Goal: Share content: Share content

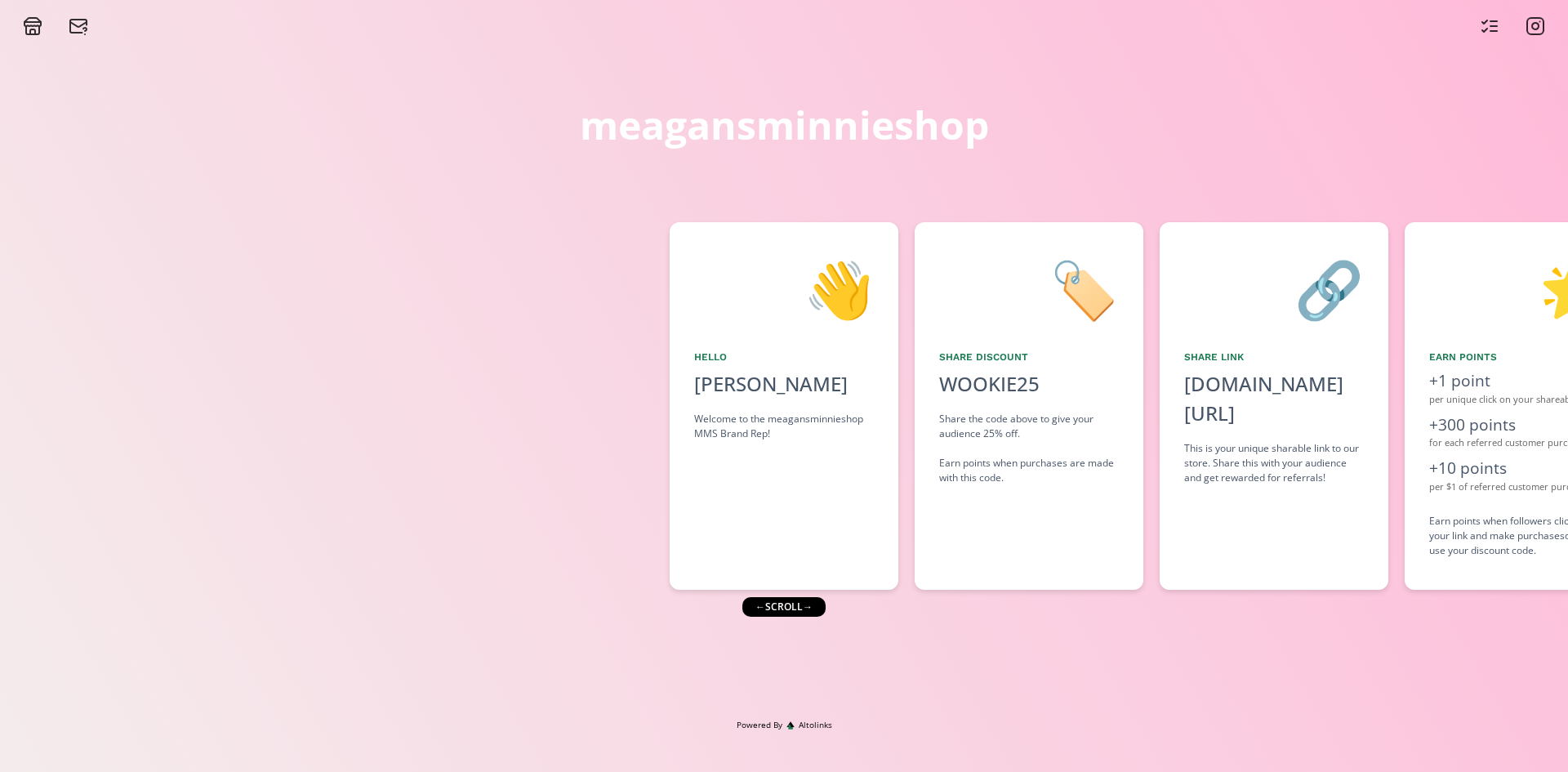
click at [811, 608] on div "← scroll →" at bounding box center [784, 607] width 84 height 20
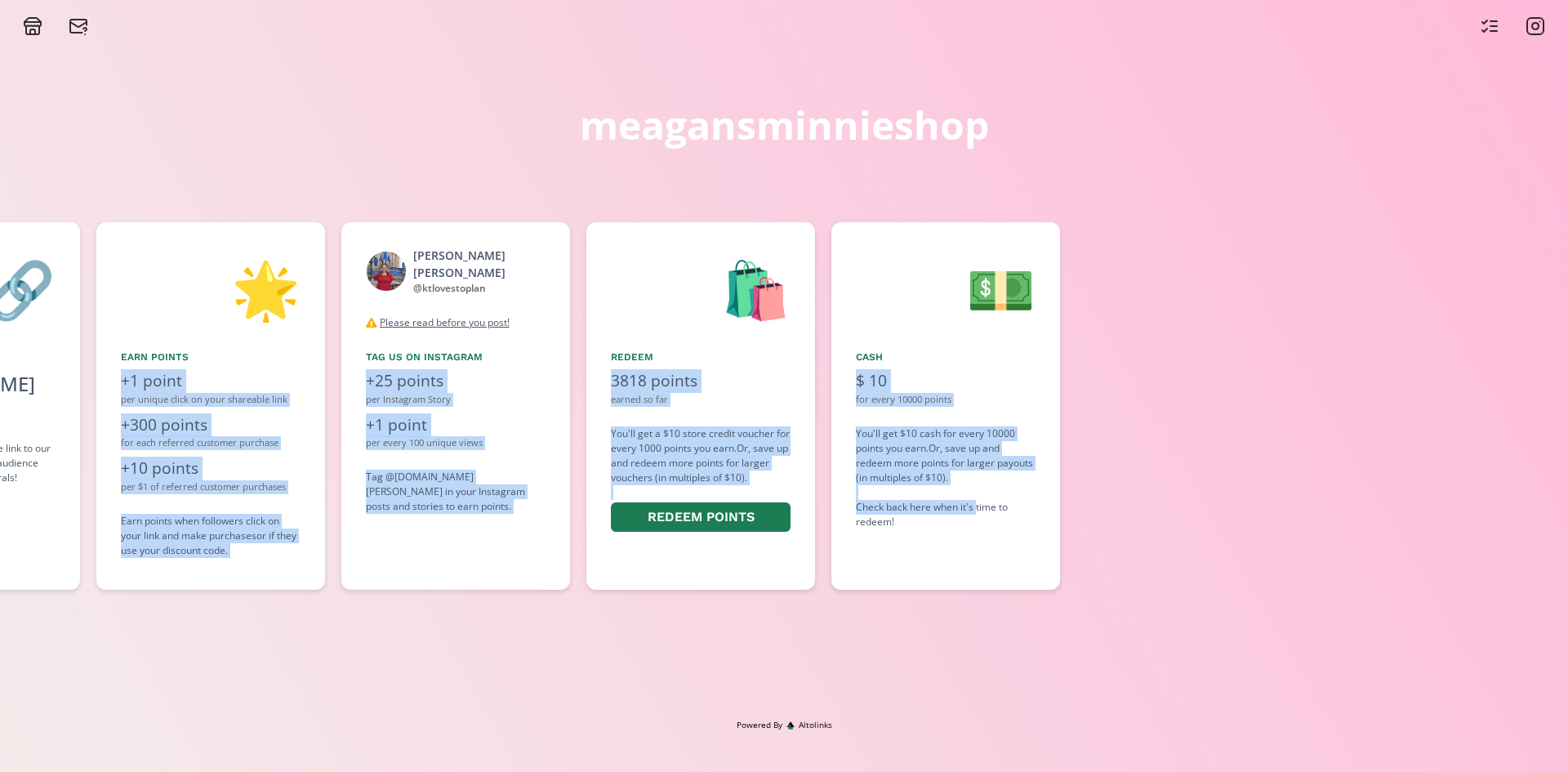
scroll to position [0, 1350]
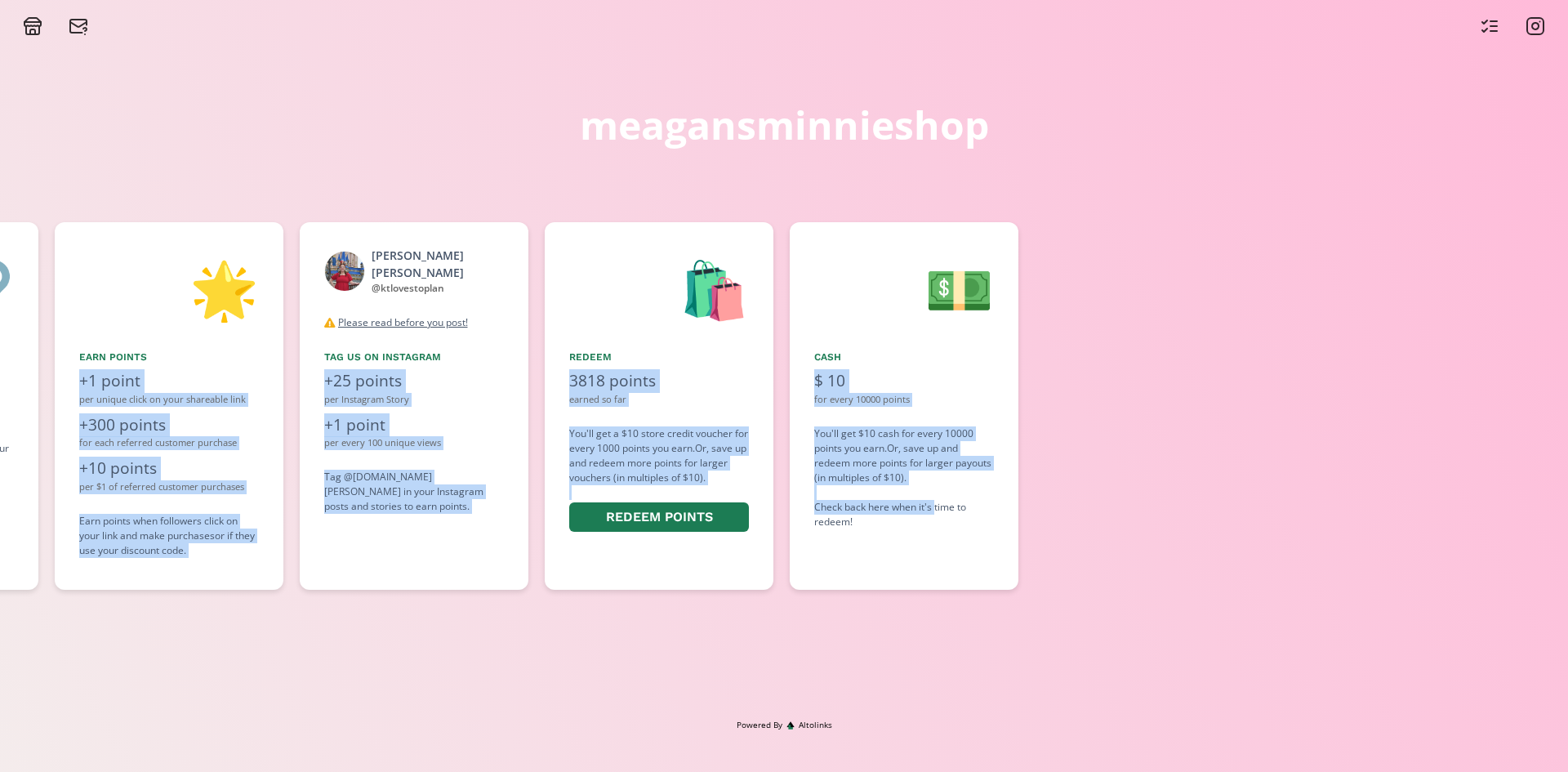
drag, startPoint x: 1386, startPoint y: 478, endPoint x: 935, endPoint y: 507, distance: 451.9
click at [935, 507] on div "👋 Hello [PERSON_NAME] Welcome to the meagansminnieshop MMS Brand Rep! 🏷️ Share …" at bounding box center [784, 406] width 1568 height 385
click at [730, 654] on div "meagansminnieshop 👋 Hello [PERSON_NAME] Welcome to the meagansminnieshop MMS Br…" at bounding box center [784, 377] width 1568 height 683
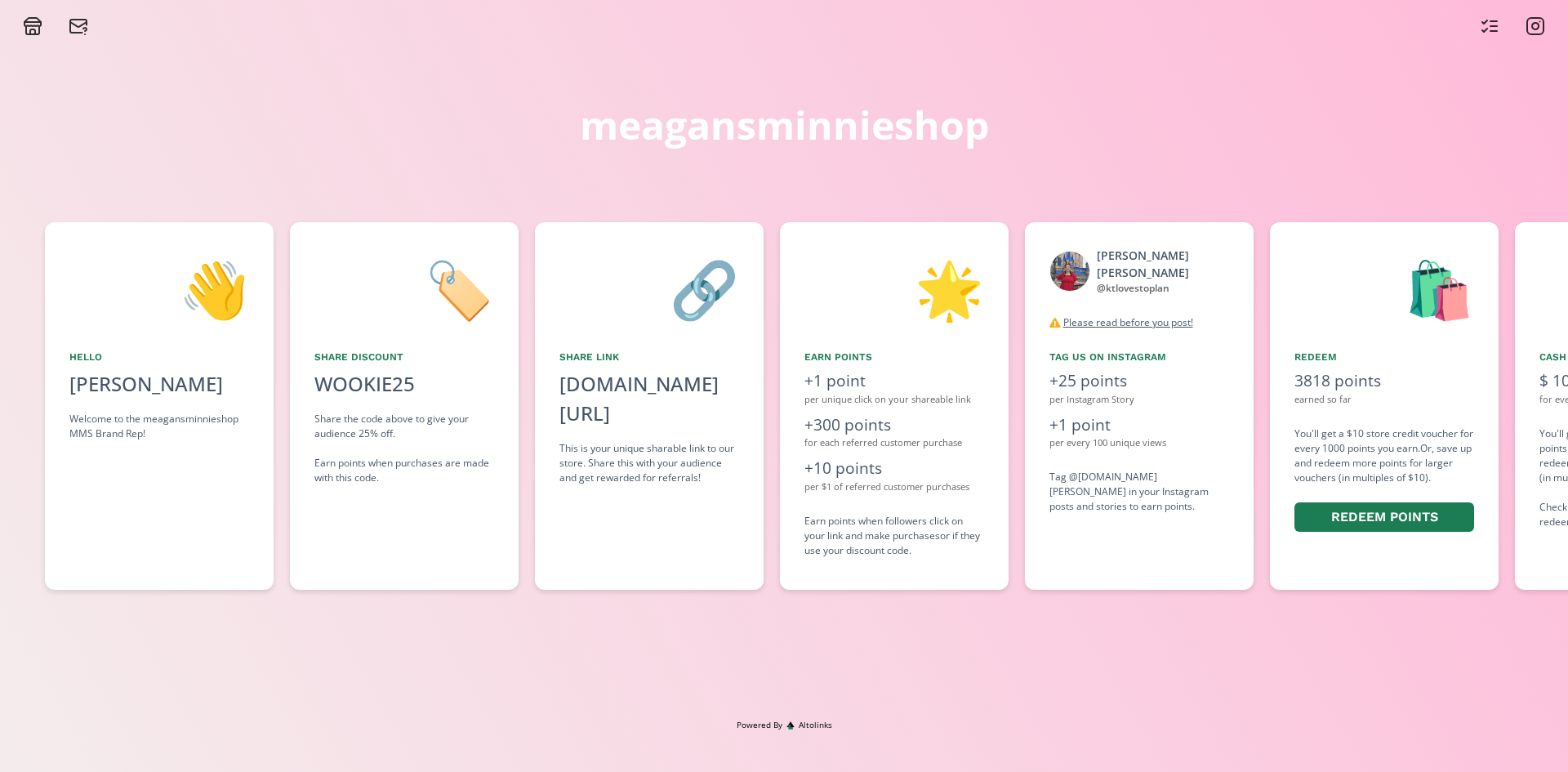
scroll to position [0, 0]
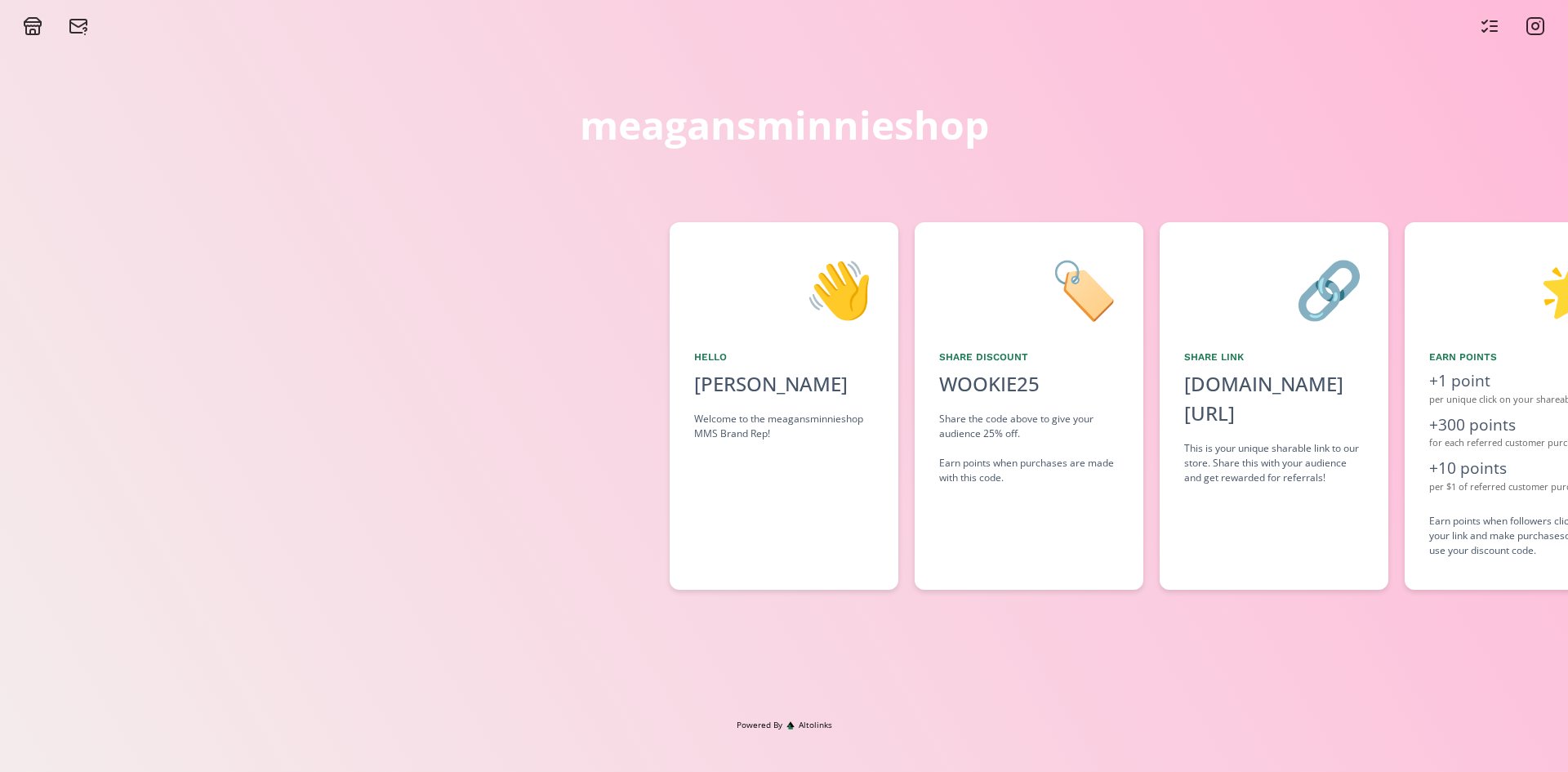
drag, startPoint x: 551, startPoint y: 392, endPoint x: 1061, endPoint y: 349, distance: 511.8
click at [1061, 349] on div "👋 Hello [PERSON_NAME] Welcome to the meagansminnieshop MMS Brand Rep! 🏷️ Share …" at bounding box center [784, 406] width 1568 height 385
click at [1486, 26] on icon at bounding box center [1490, 27] width 20 height 20
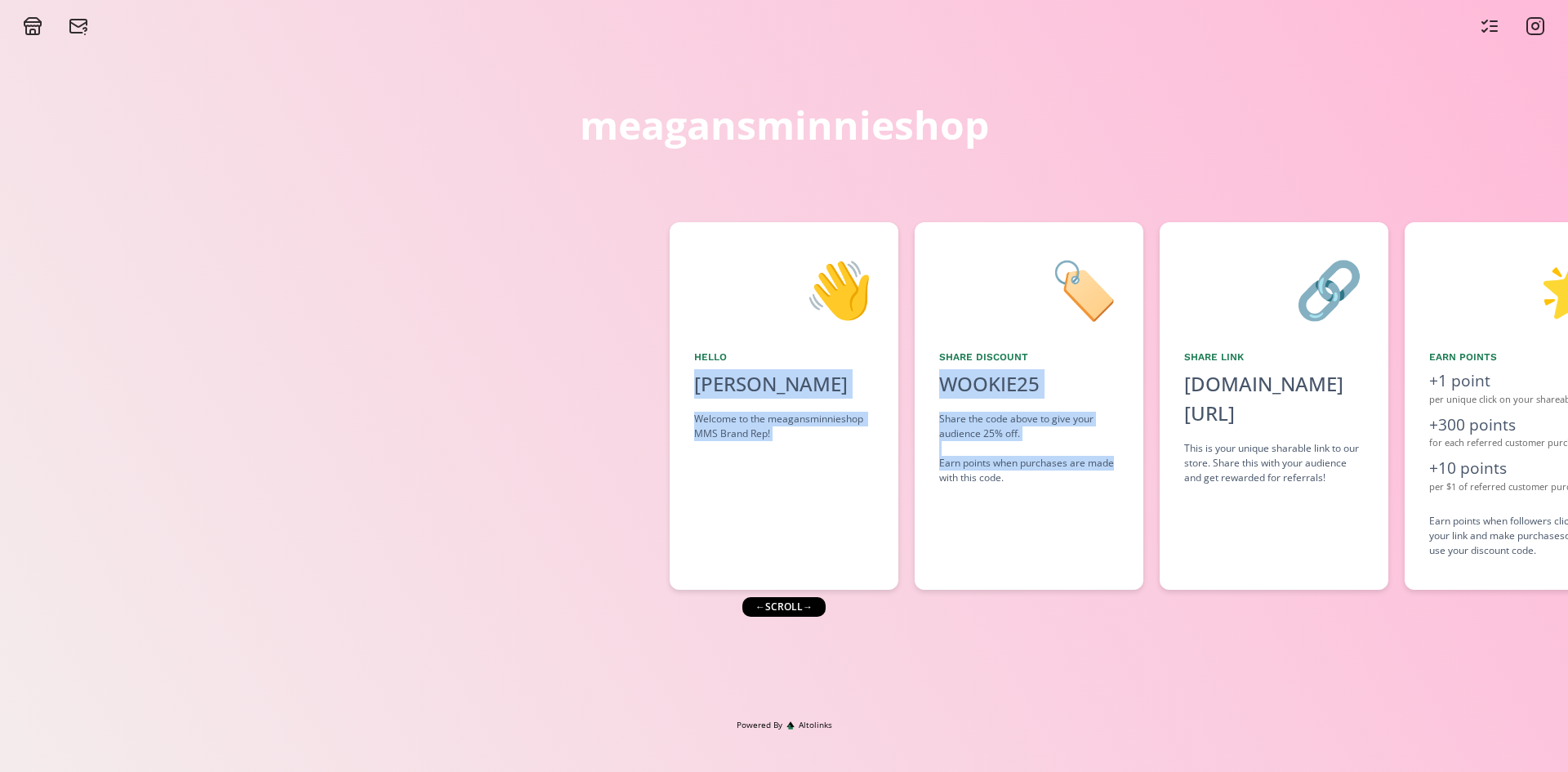
drag, startPoint x: 1152, startPoint y: 468, endPoint x: 525, endPoint y: 542, distance: 631.4
click at [525, 542] on div "👋 Hello [PERSON_NAME] Welcome to the meagansminnieshop MMS Brand Rep! 🏷️ Share …" at bounding box center [784, 406] width 1568 height 385
drag, startPoint x: 1060, startPoint y: 603, endPoint x: 766, endPoint y: 663, distance: 300.1
click at [766, 663] on div "meagansminnieshop 👋 Hello [PERSON_NAME] Welcome to the meagansminnieshop MMS Br…" at bounding box center [784, 377] width 1568 height 683
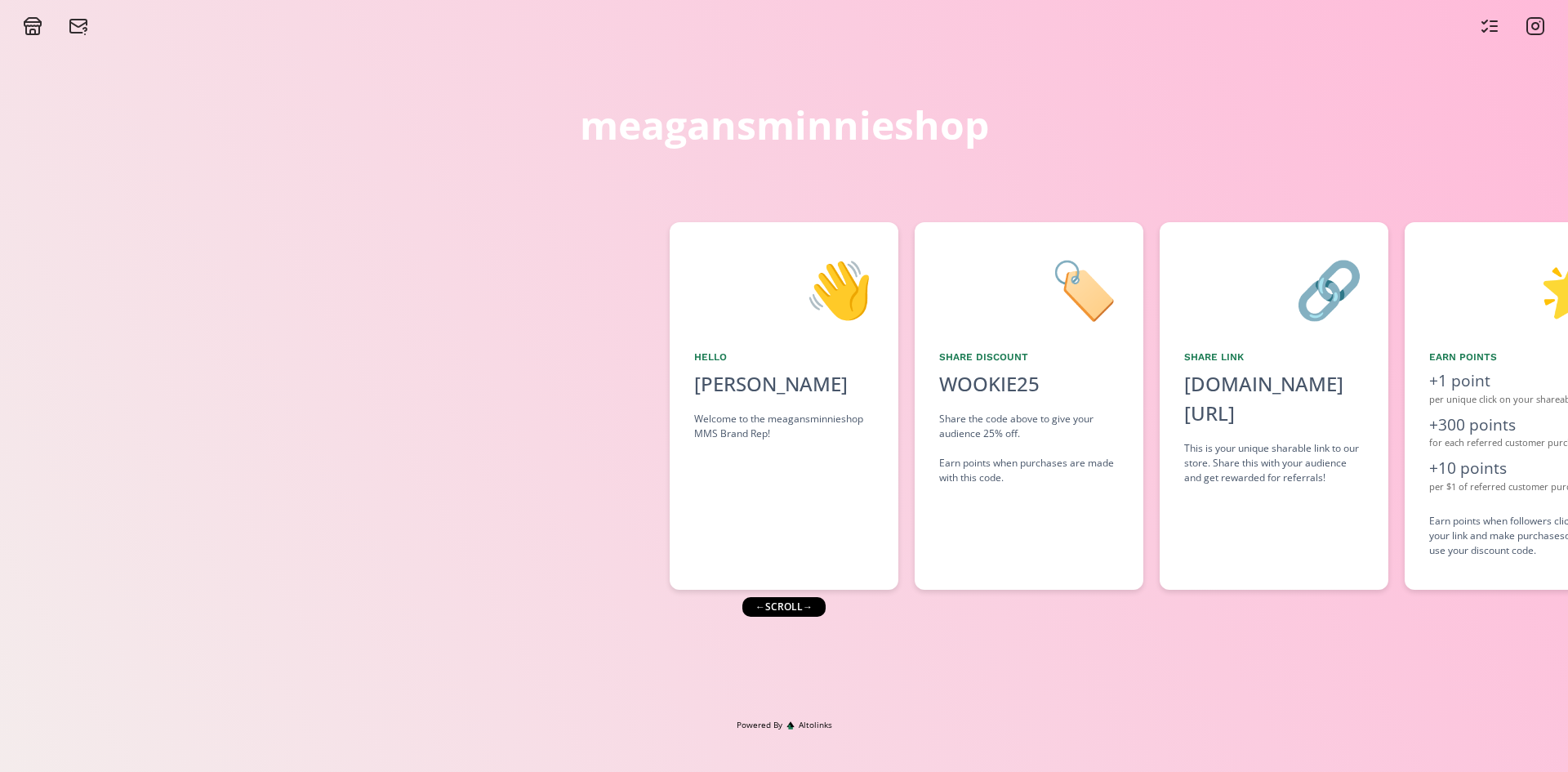
click at [809, 610] on div "← scroll →" at bounding box center [784, 607] width 84 height 20
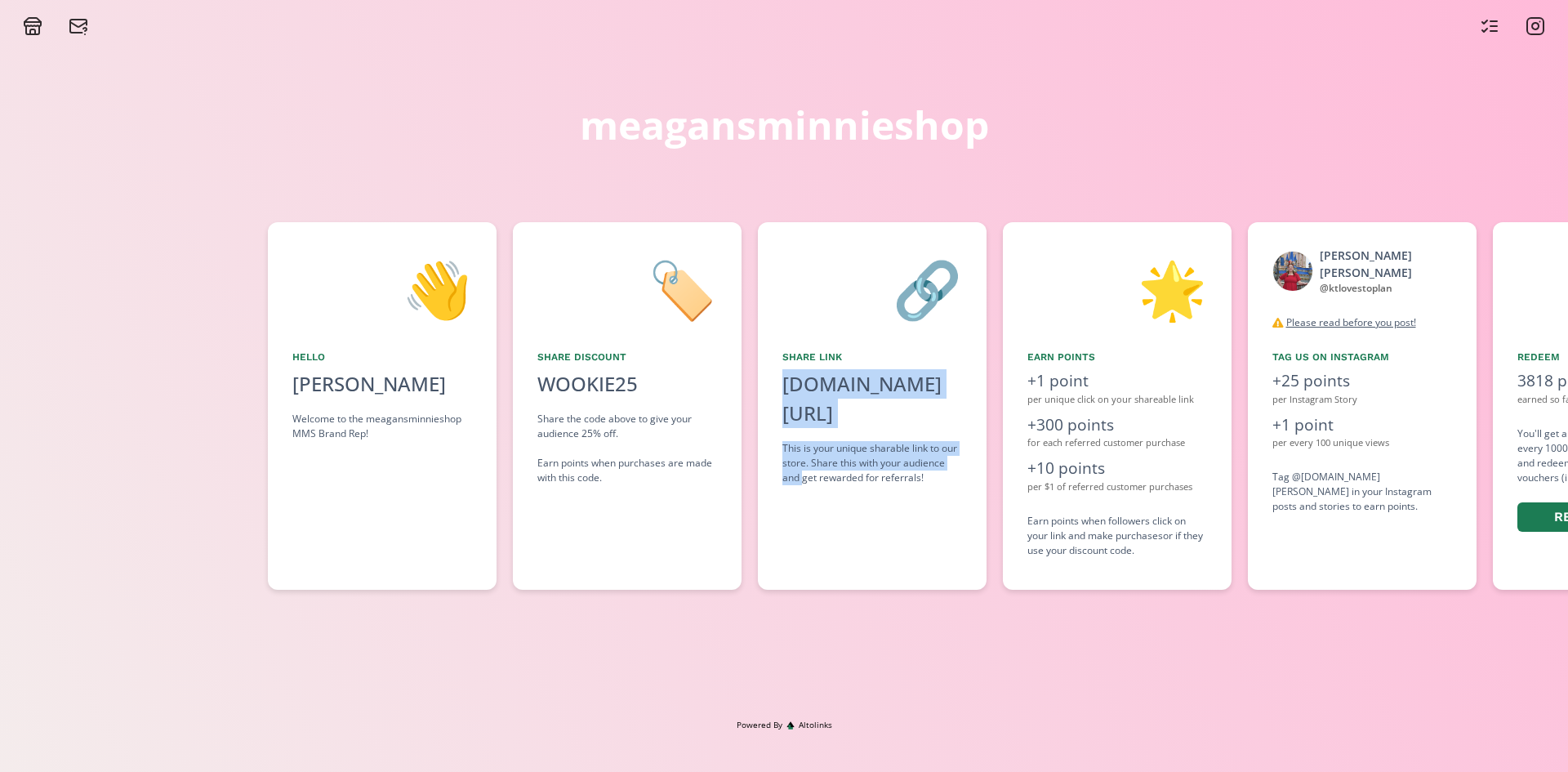
drag, startPoint x: 1115, startPoint y: 578, endPoint x: 802, endPoint y: 610, distance: 314.6
click at [802, 610] on div "meagansminnieshop 👋 Hello [PERSON_NAME] Welcome to the meagansminnieshop MMS Br…" at bounding box center [784, 377] width 1568 height 683
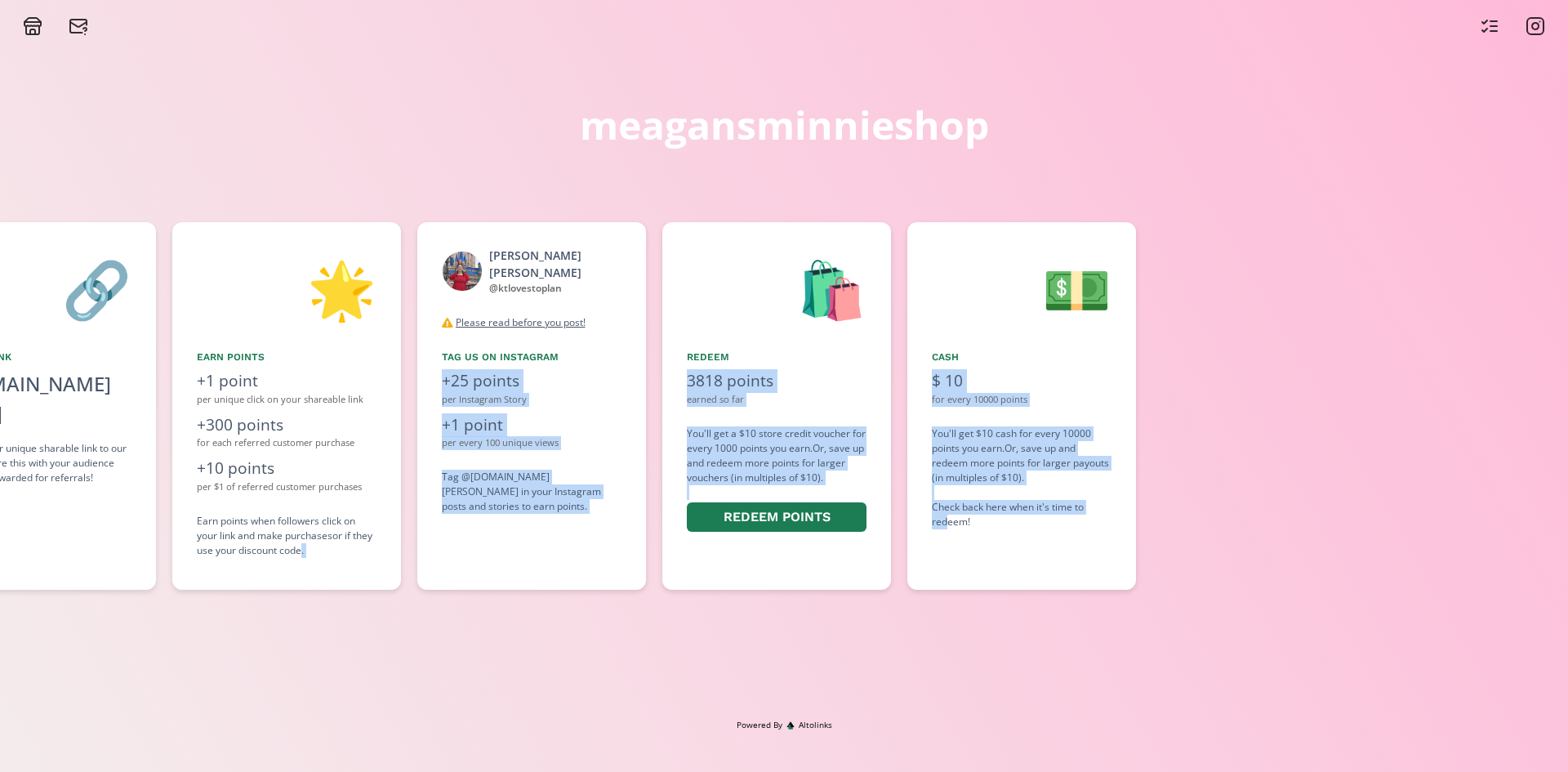
scroll to position [0, 1262]
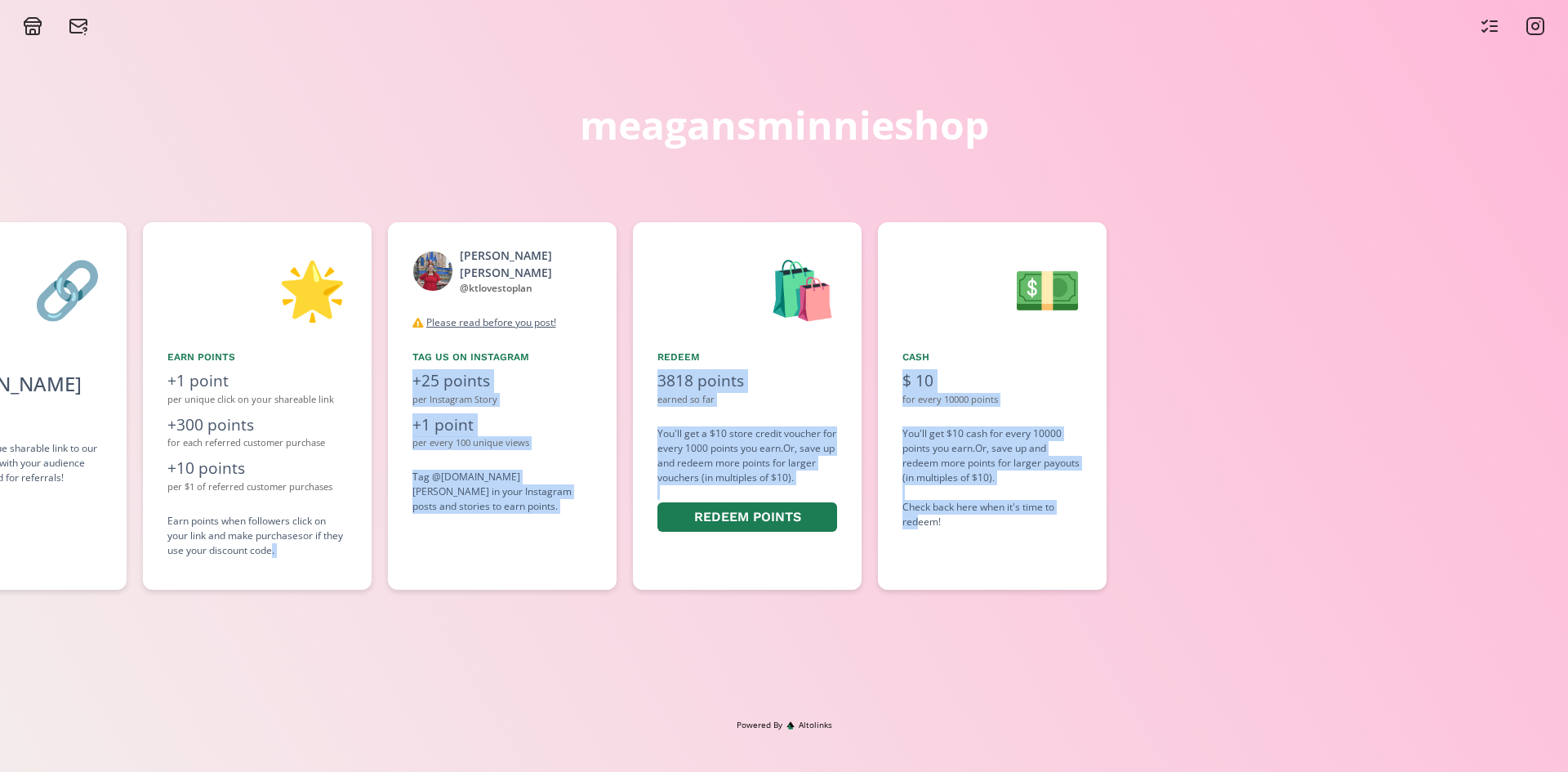
drag, startPoint x: 1204, startPoint y: 573, endPoint x: 918, endPoint y: 594, distance: 286.8
click at [918, 594] on div "👋 Hello [PERSON_NAME] Welcome to the meagansminnieshop MMS Brand Rep! 🏷️ Share …" at bounding box center [784, 406] width 1568 height 385
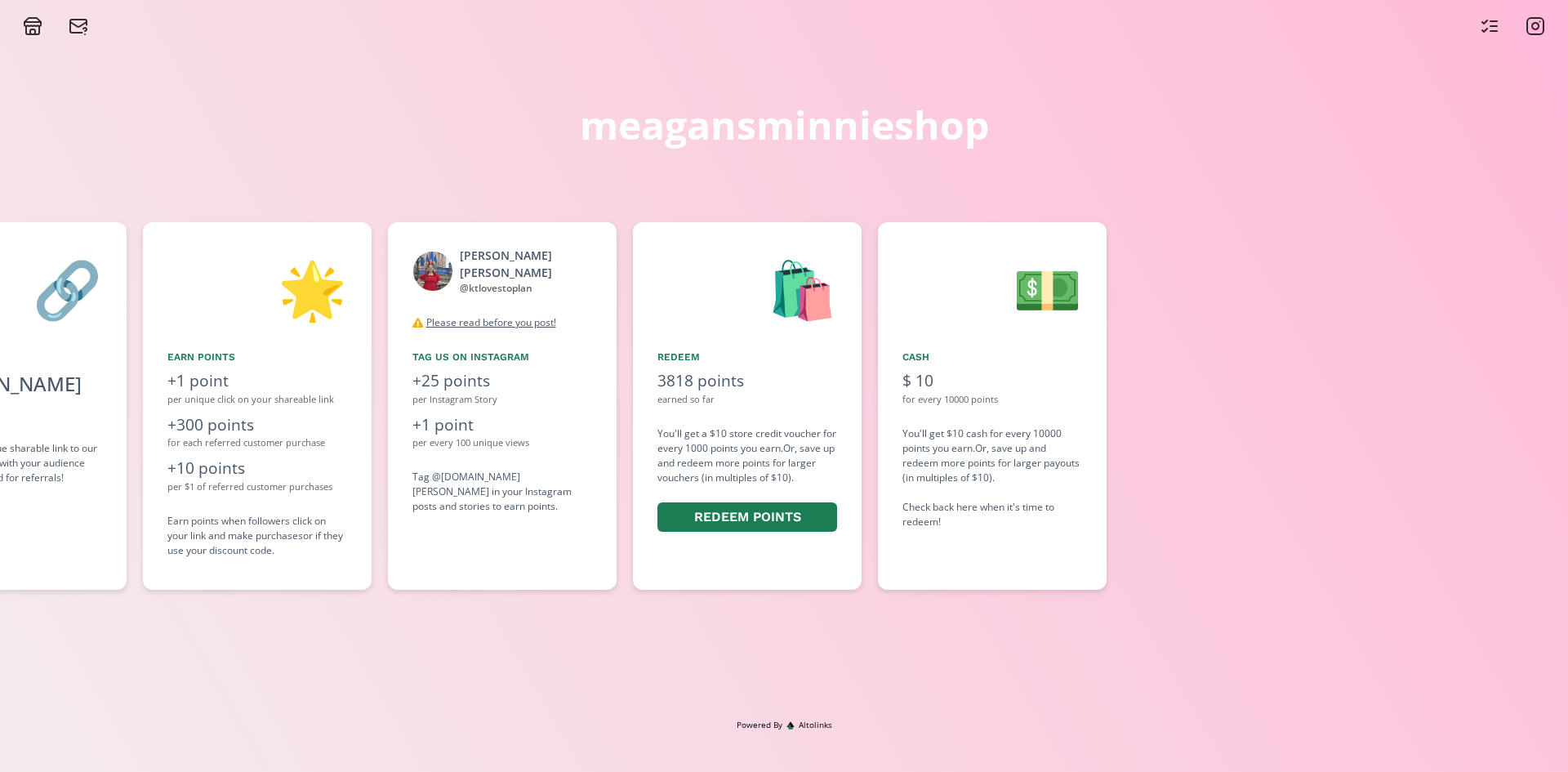
click at [1329, 470] on div at bounding box center [1459, 405] width 670 height 368
